Goal: Task Accomplishment & Management: Use online tool/utility

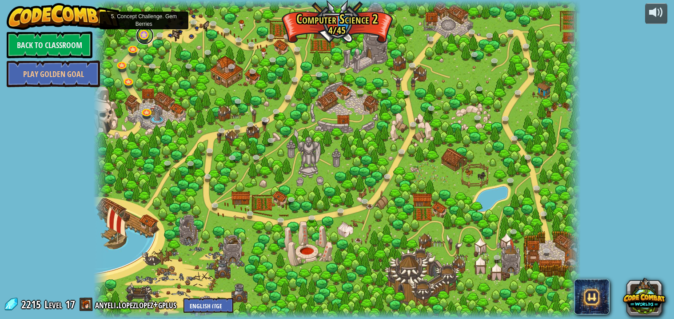
click at [143, 35] on link at bounding box center [145, 36] width 18 height 18
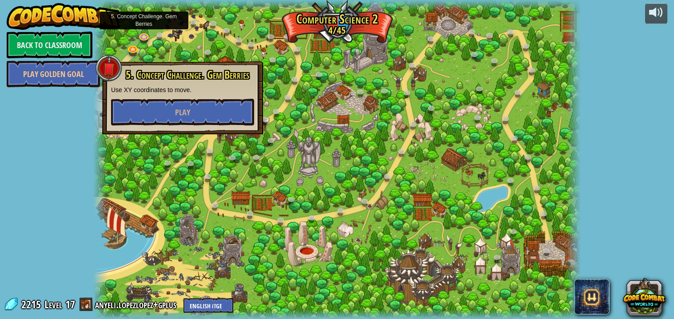
click at [202, 243] on div at bounding box center [336, 159] width 487 height 319
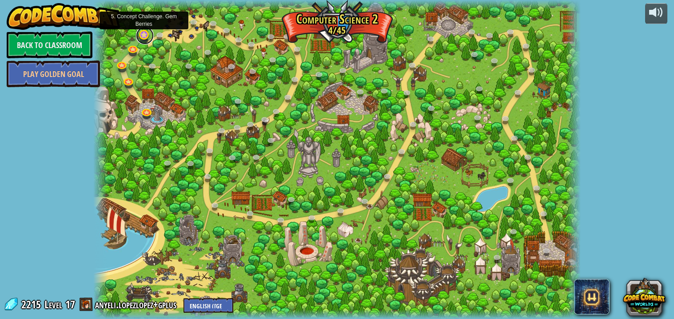
click at [142, 36] on link at bounding box center [145, 36] width 18 height 18
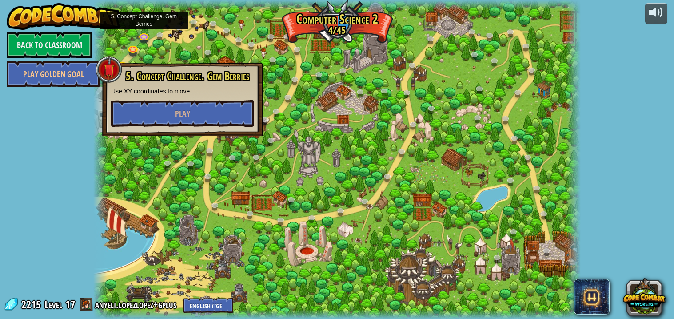
click at [187, 131] on div "5. Concept Challenge. Gem Berries Use XY coordinates to move. Play" at bounding box center [182, 99] width 161 height 73
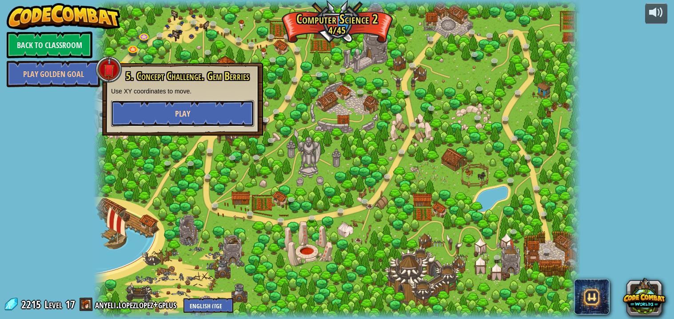
click at [179, 119] on button "Play" at bounding box center [182, 113] width 143 height 27
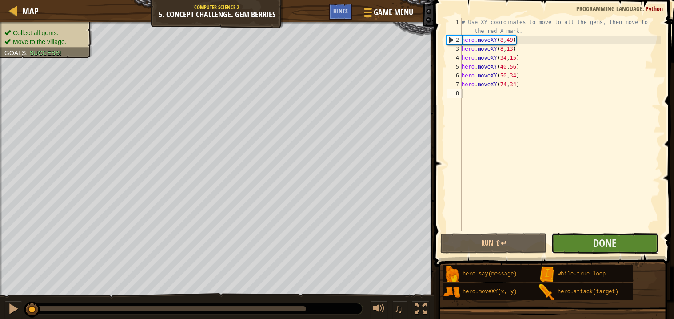
click at [578, 241] on button "Done" at bounding box center [604, 243] width 107 height 20
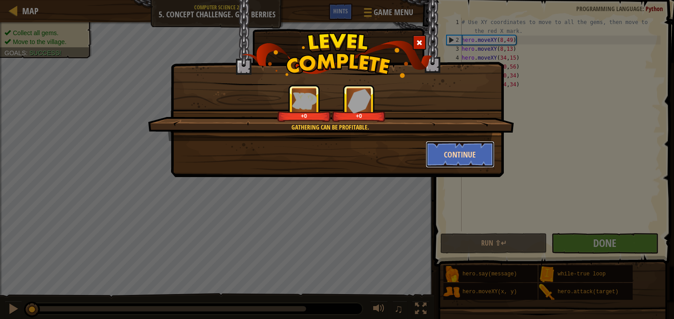
click at [455, 150] on button "Continue" at bounding box center [460, 154] width 69 height 27
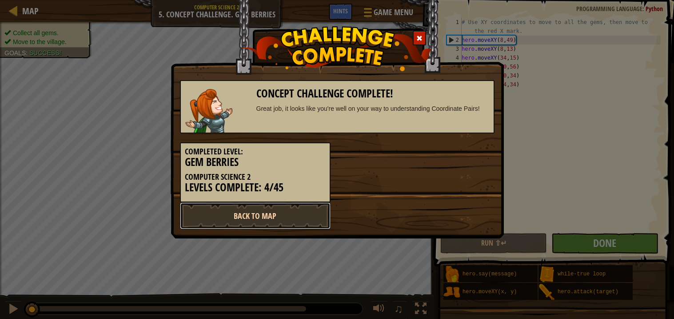
click at [259, 219] on link "Back to Map" at bounding box center [255, 215] width 151 height 27
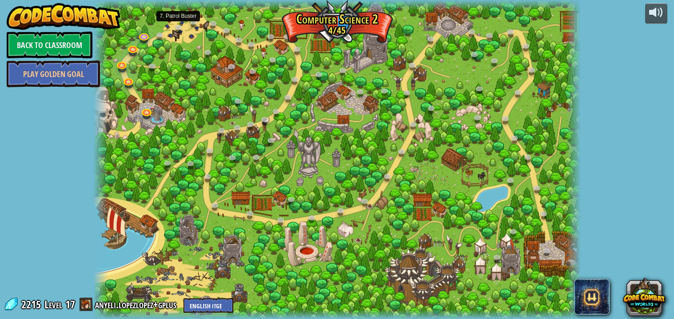
click at [175, 34] on div at bounding box center [336, 159] width 487 height 319
click at [155, 36] on link at bounding box center [162, 37] width 18 height 18
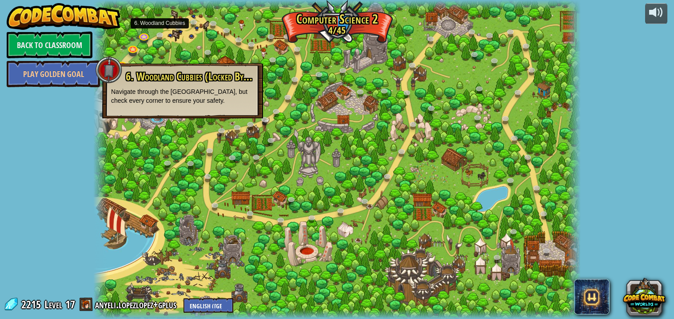
click at [177, 13] on div at bounding box center [336, 159] width 487 height 319
